Goal: Answer question/provide support: Share knowledge or assist other users

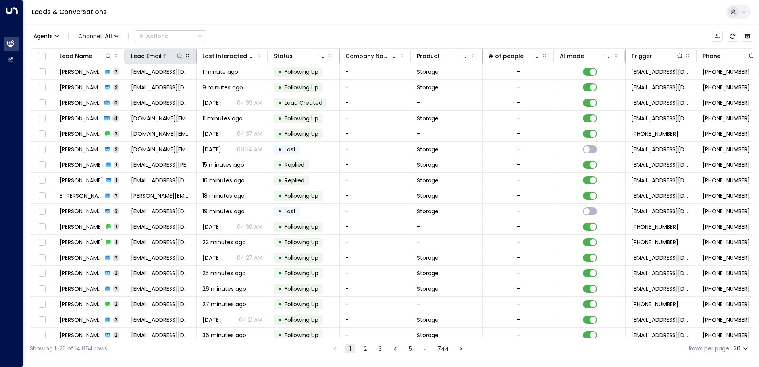
click at [180, 56] on icon at bounding box center [180, 56] width 6 height 6
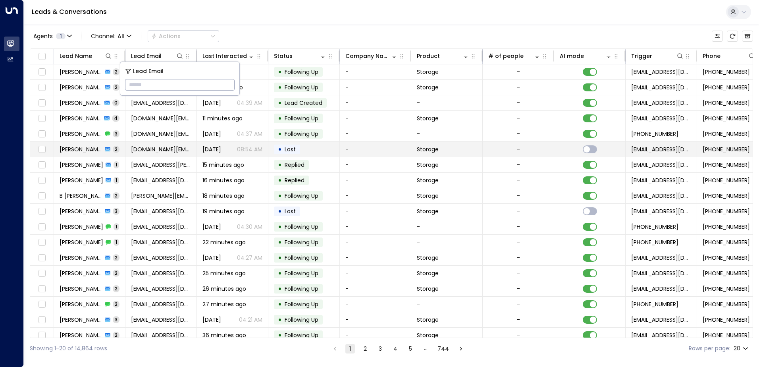
type input "**********"
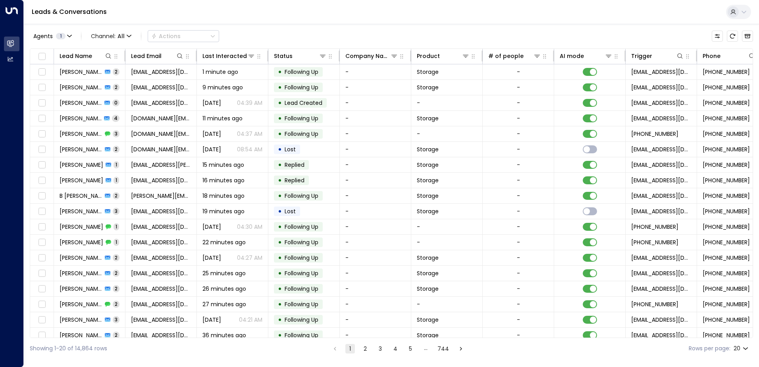
click at [220, 12] on div "Leads & Conversations" at bounding box center [392, 12] width 736 height 24
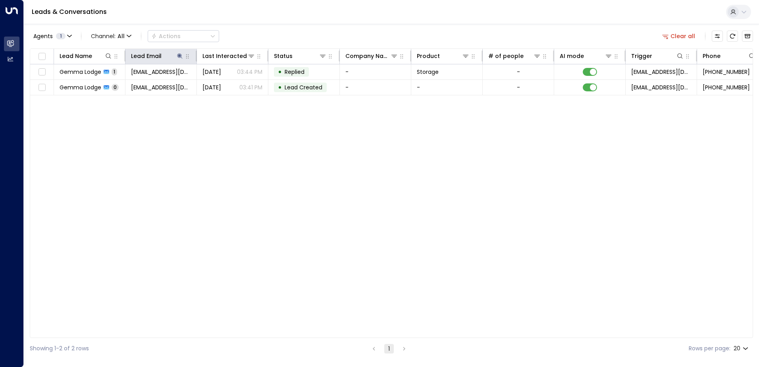
click at [152, 73] on span "[EMAIL_ADDRESS][DOMAIN_NAME]" at bounding box center [161, 72] width 60 height 8
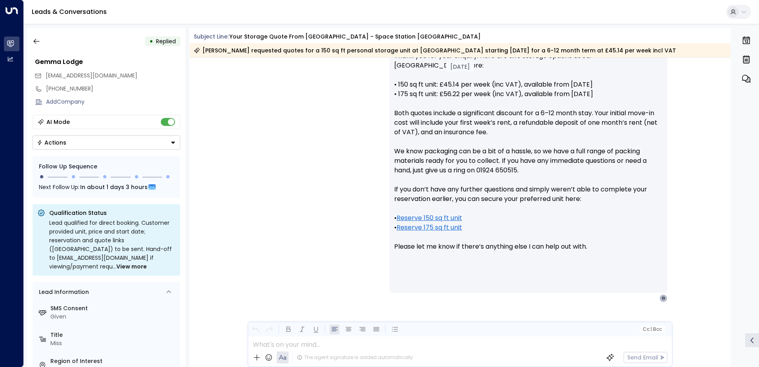
scroll to position [332, 0]
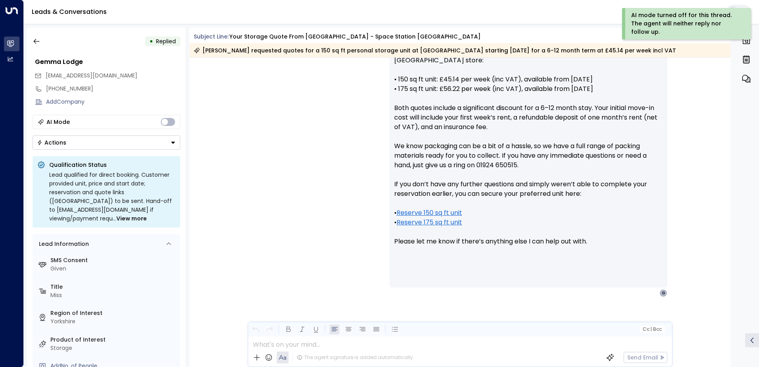
click at [174, 143] on icon "Button group with a nested menu" at bounding box center [173, 143] width 4 height 2
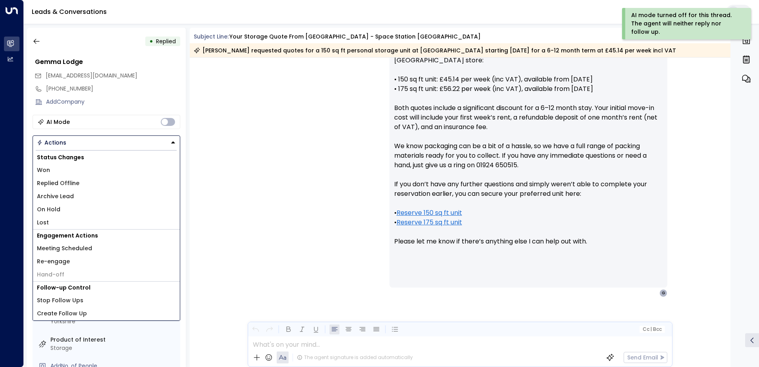
click at [73, 185] on span "Replied Offline" at bounding box center [58, 183] width 42 height 8
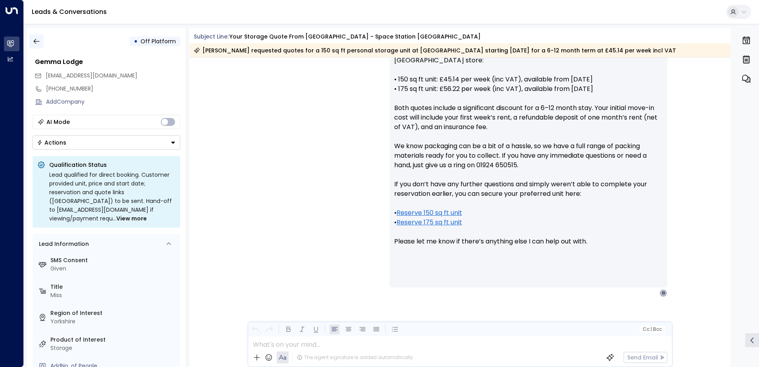
click at [38, 39] on icon "button" at bounding box center [37, 41] width 8 height 8
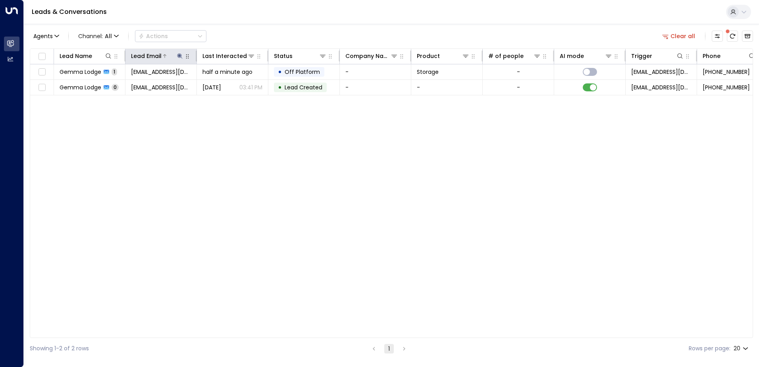
click at [180, 55] on icon at bounding box center [179, 55] width 5 height 5
click at [228, 84] on icon "button" at bounding box center [229, 84] width 5 height 5
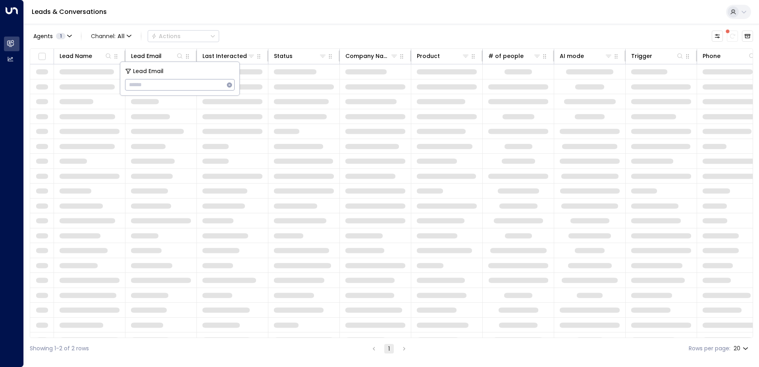
type input "**********"
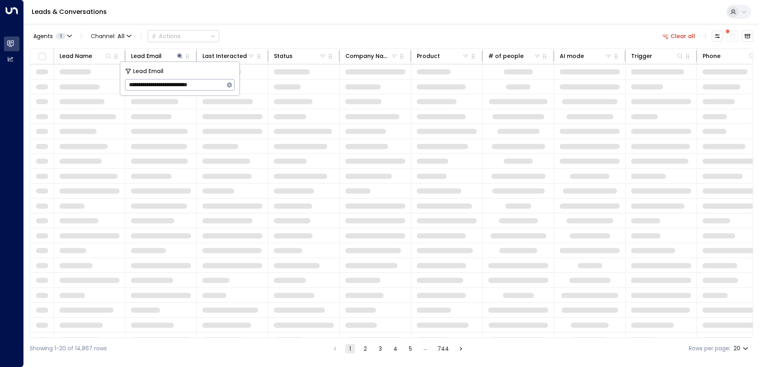
scroll to position [0, 5]
click at [147, 15] on div "Leads & Conversations" at bounding box center [392, 12] width 736 height 24
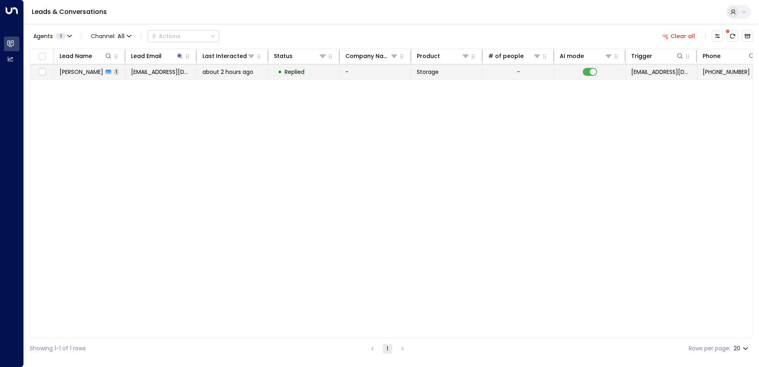
click at [73, 73] on span "[PERSON_NAME]" at bounding box center [82, 72] width 44 height 8
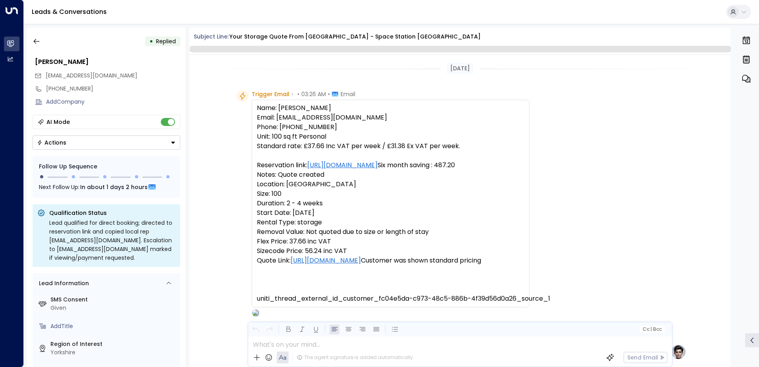
scroll to position [330, 0]
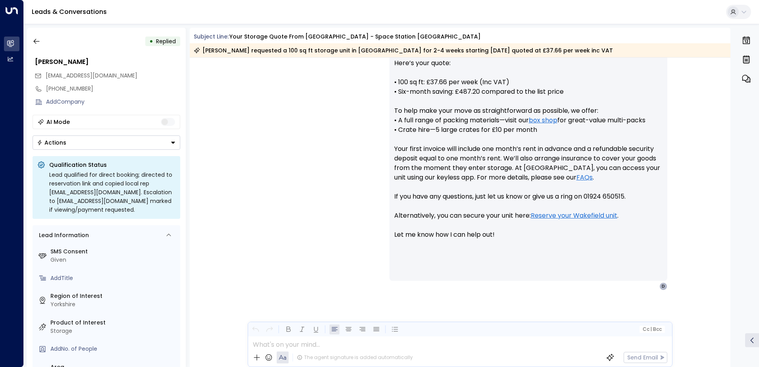
click at [172, 143] on icon "Button group with a nested menu" at bounding box center [173, 143] width 4 height 2
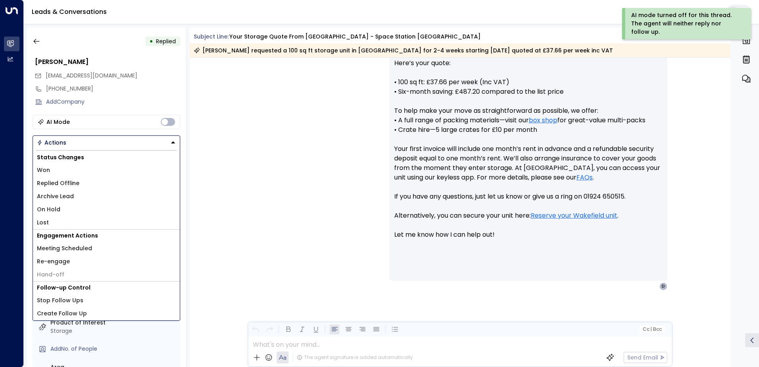
click at [76, 185] on span "Replied Offline" at bounding box center [58, 183] width 42 height 8
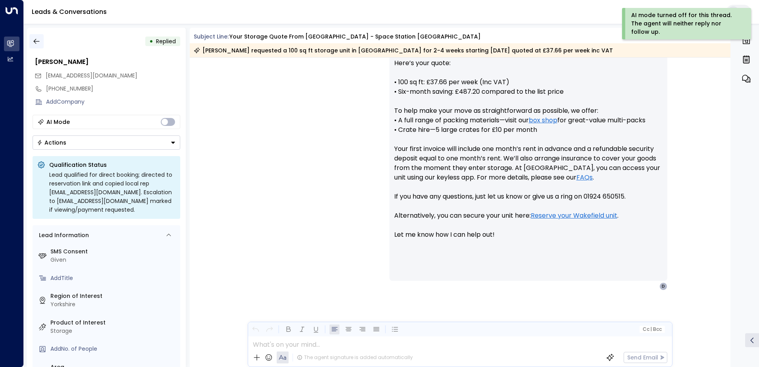
click at [38, 42] on icon "button" at bounding box center [37, 41] width 8 height 8
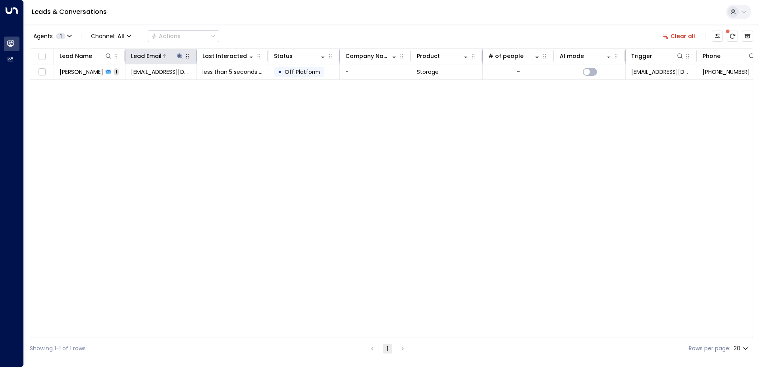
click at [179, 57] on icon at bounding box center [180, 56] width 6 height 6
click at [229, 84] on icon "button" at bounding box center [229, 84] width 5 height 5
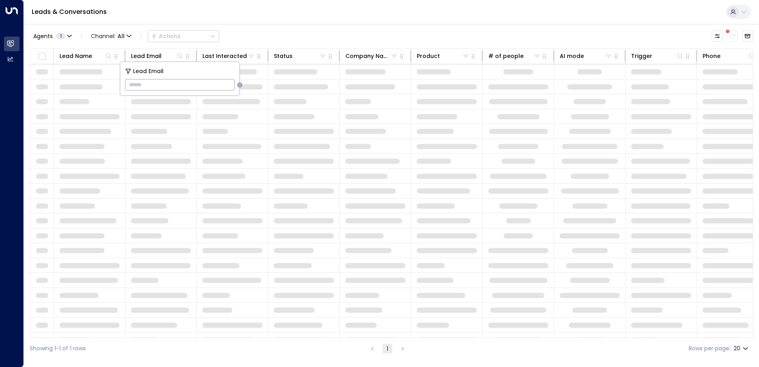
type input "**********"
click at [190, 14] on div "Leads & Conversations" at bounding box center [392, 12] width 736 height 24
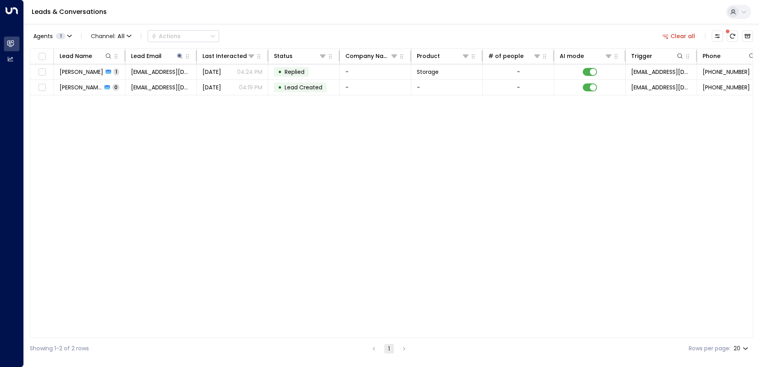
click at [85, 73] on span "[PERSON_NAME]" at bounding box center [82, 72] width 44 height 8
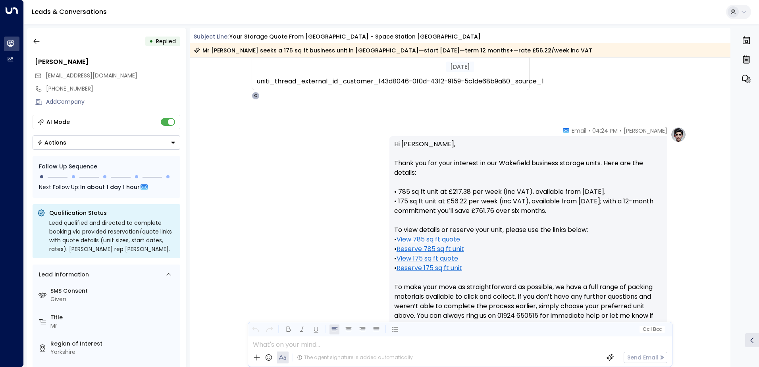
scroll to position [313, 0]
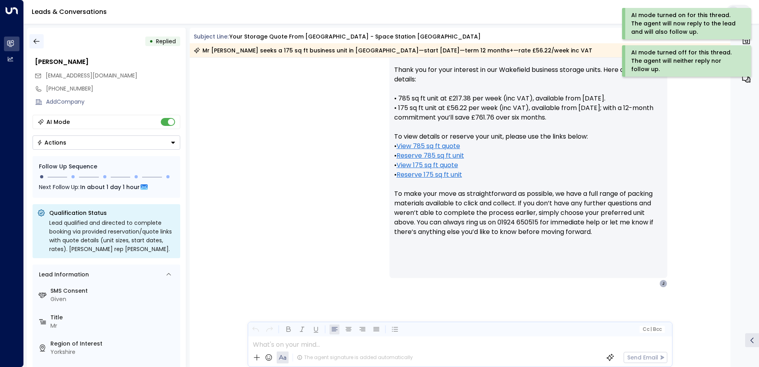
click at [37, 41] on icon "button" at bounding box center [37, 41] width 8 height 8
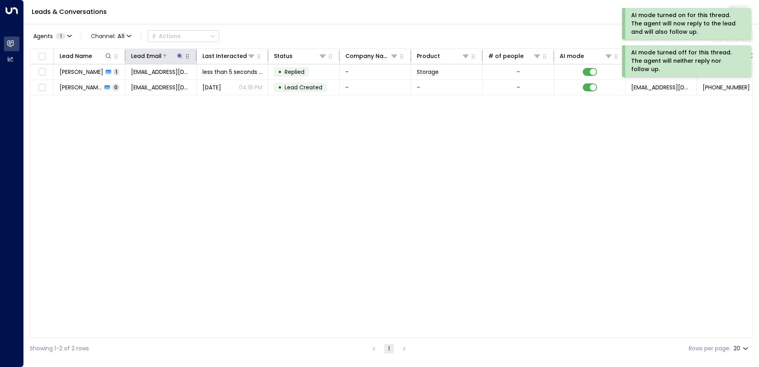
click at [179, 56] on icon at bounding box center [179, 55] width 5 height 5
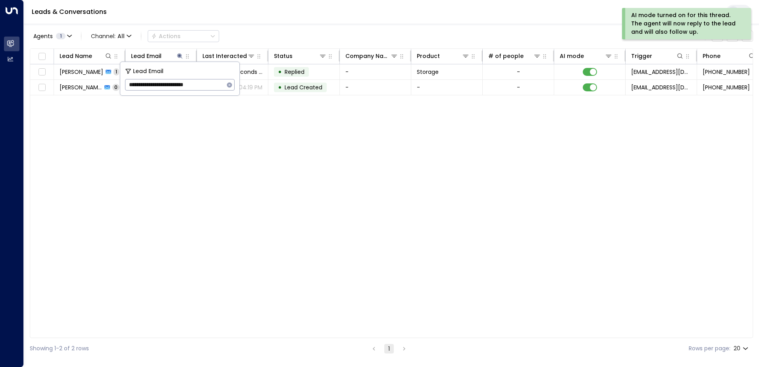
drag, startPoint x: 228, startPoint y: 85, endPoint x: 209, endPoint y: 84, distance: 19.1
click at [228, 85] on icon "button" at bounding box center [229, 84] width 5 height 5
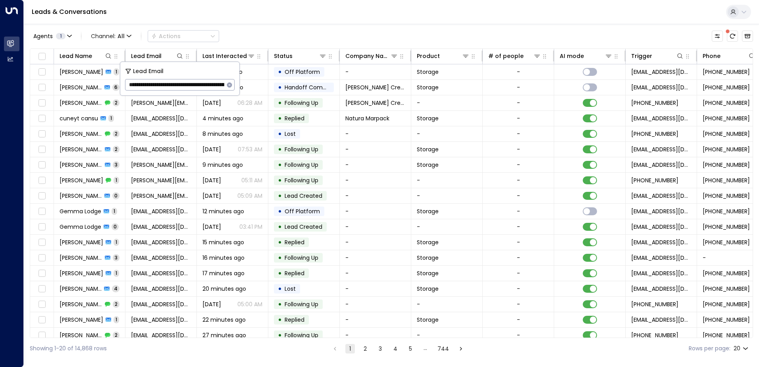
scroll to position [0, 834]
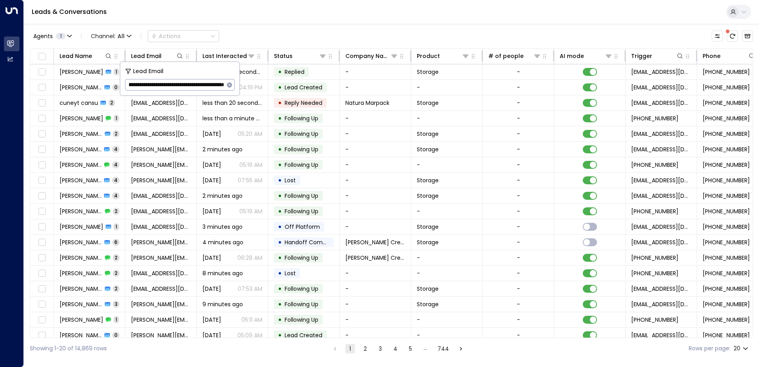
type input "**********"
click at [231, 85] on icon "button" at bounding box center [229, 84] width 5 height 5
paste input "**********"
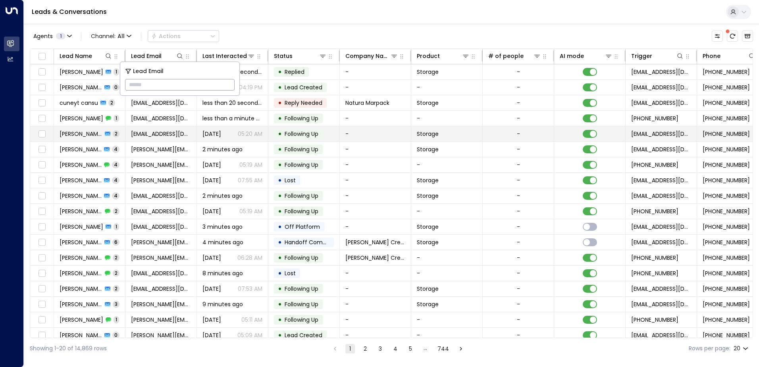
type input "**********"
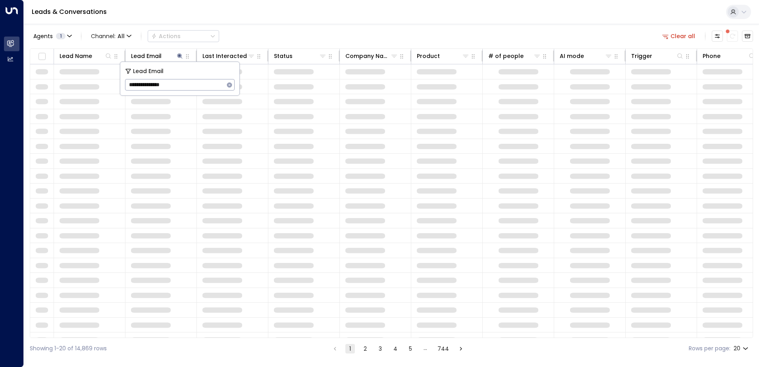
click at [243, 14] on div "Leads & Conversations" at bounding box center [392, 12] width 736 height 24
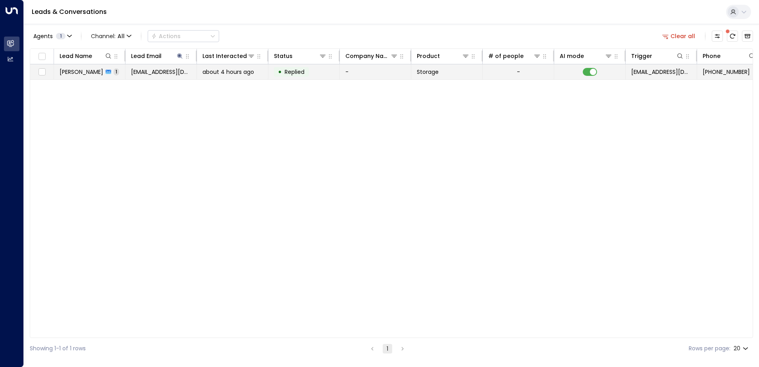
click at [89, 76] on td "[PERSON_NAME] 1" at bounding box center [89, 71] width 71 height 15
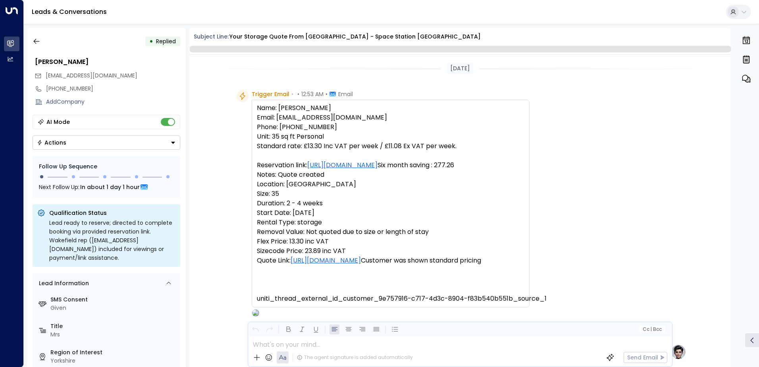
scroll to position [396, 0]
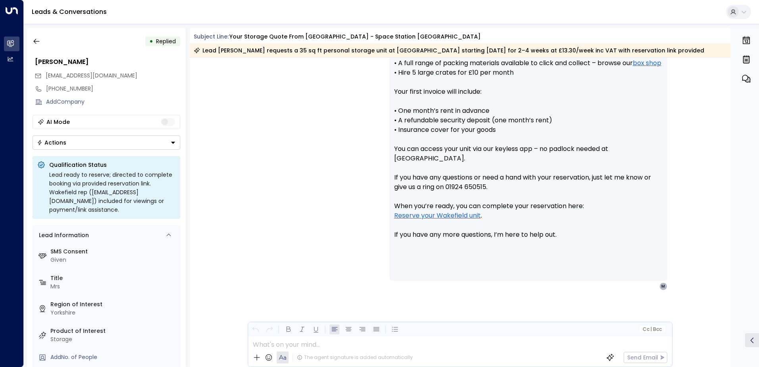
click at [172, 140] on icon "Button group with a nested menu" at bounding box center [173, 143] width 6 height 6
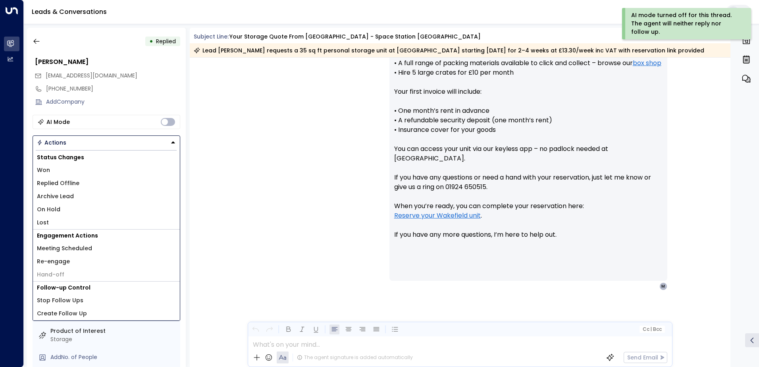
click at [95, 183] on li "Replied Offline" at bounding box center [106, 183] width 147 height 13
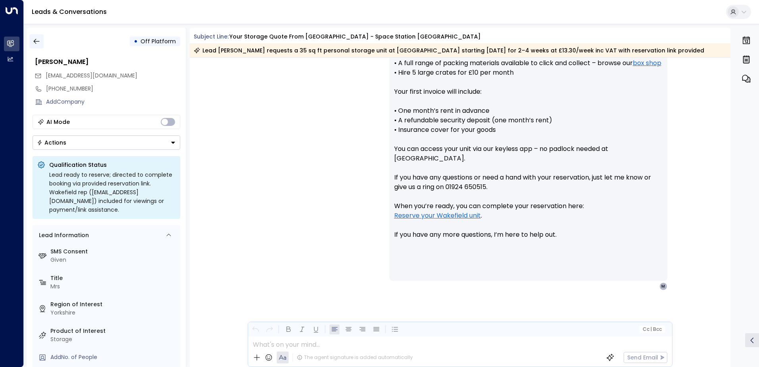
click at [34, 42] on icon "button" at bounding box center [37, 41] width 8 height 8
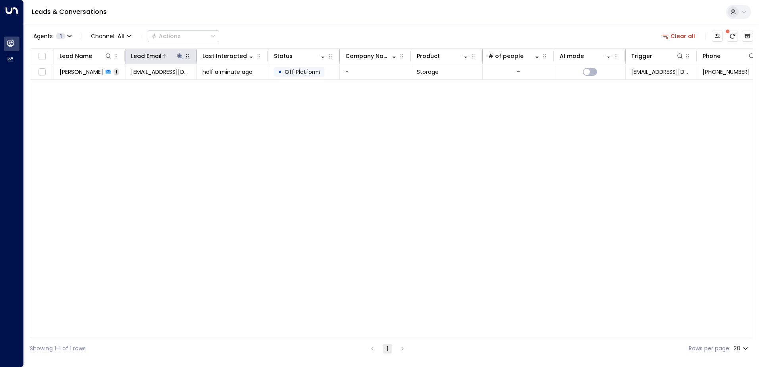
click at [179, 55] on icon at bounding box center [179, 55] width 5 height 5
click at [229, 83] on icon "button" at bounding box center [229, 84] width 5 height 5
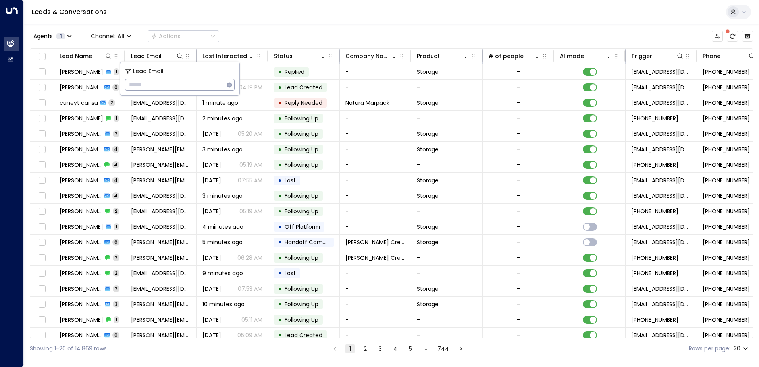
type input "**********"
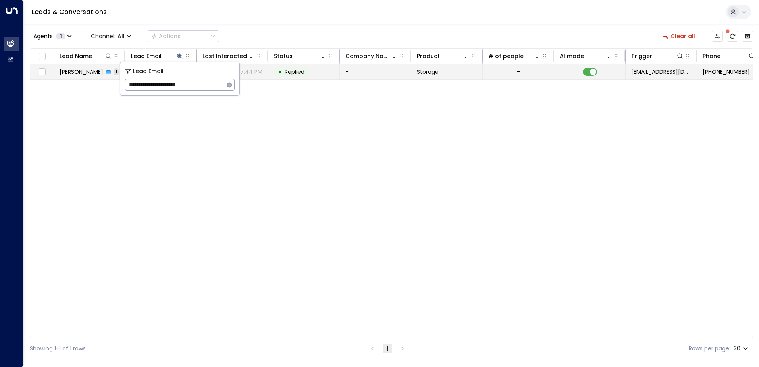
click at [70, 75] on span "[PERSON_NAME]" at bounding box center [82, 72] width 44 height 8
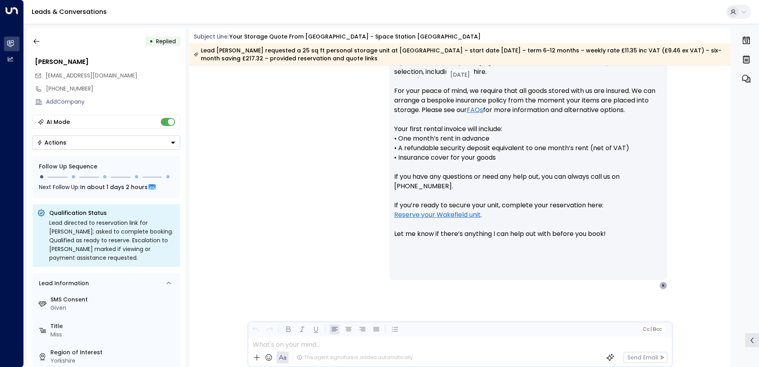
scroll to position [445, 0]
